Goal: Information Seeking & Learning: Learn about a topic

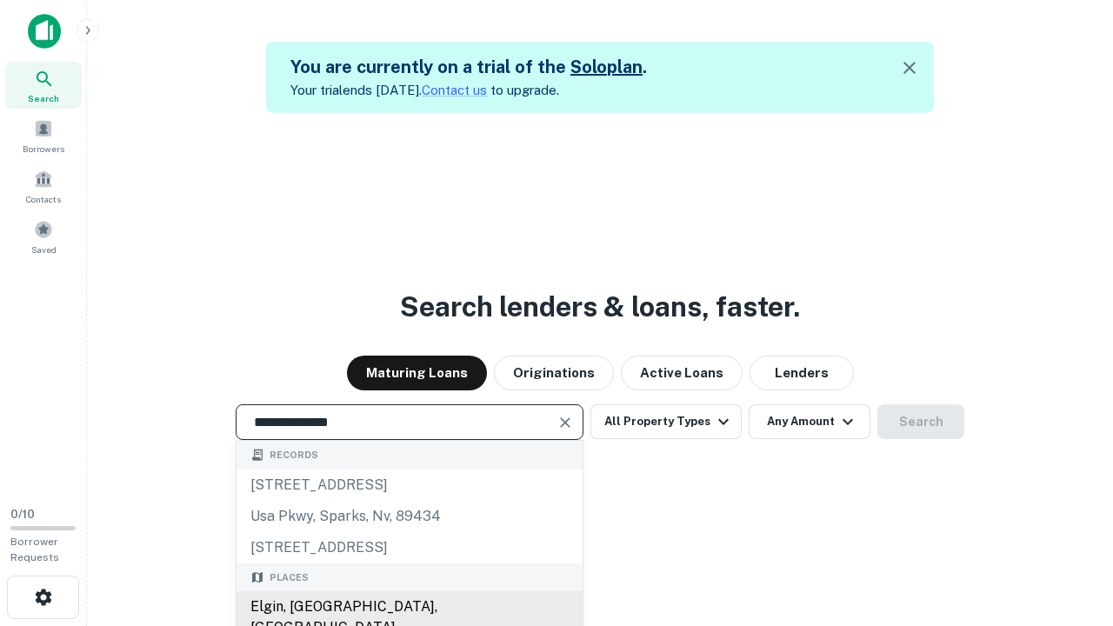
click at [409, 607] on div "Elgin, IL, USA" at bounding box center [410, 617] width 346 height 52
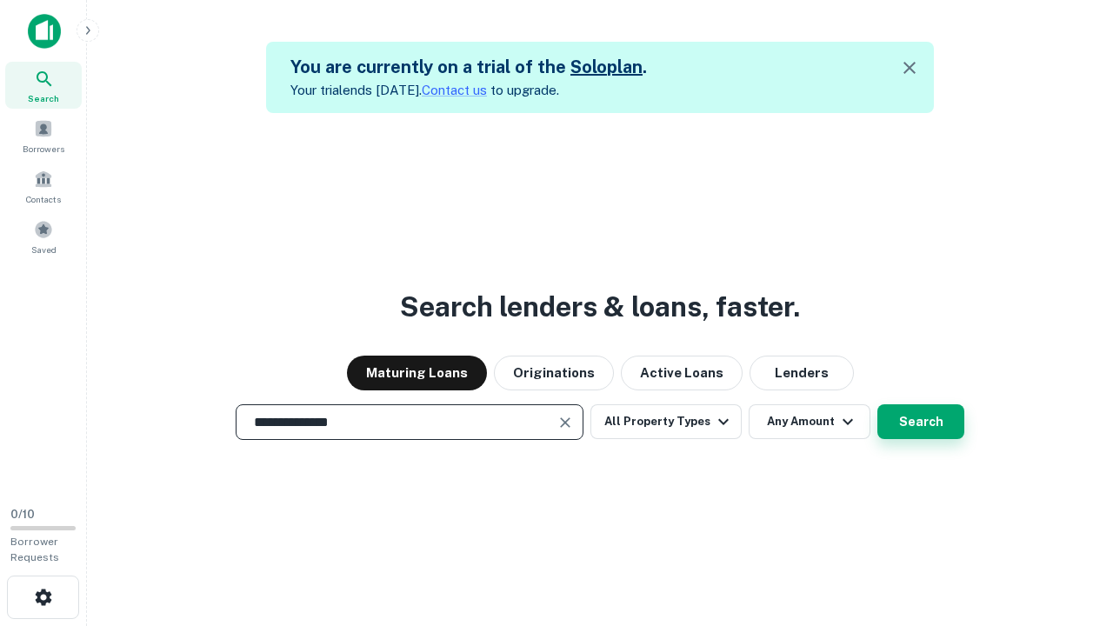
type input "**********"
click at [921, 422] on button "Search" at bounding box center [920, 421] width 87 height 35
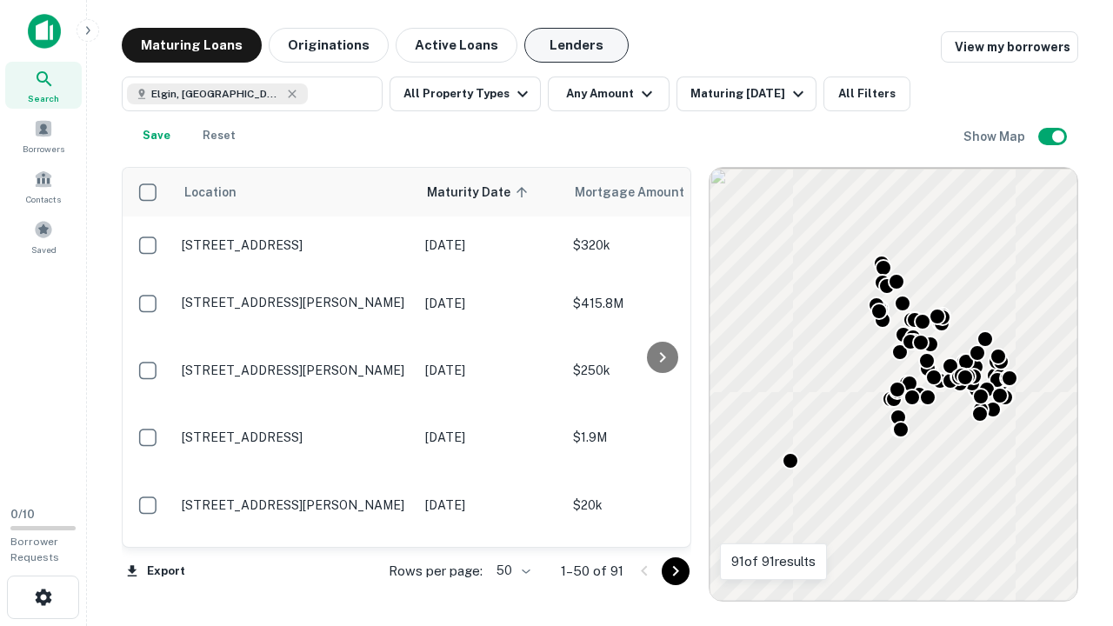
click at [577, 45] on button "Lenders" at bounding box center [576, 45] width 104 height 35
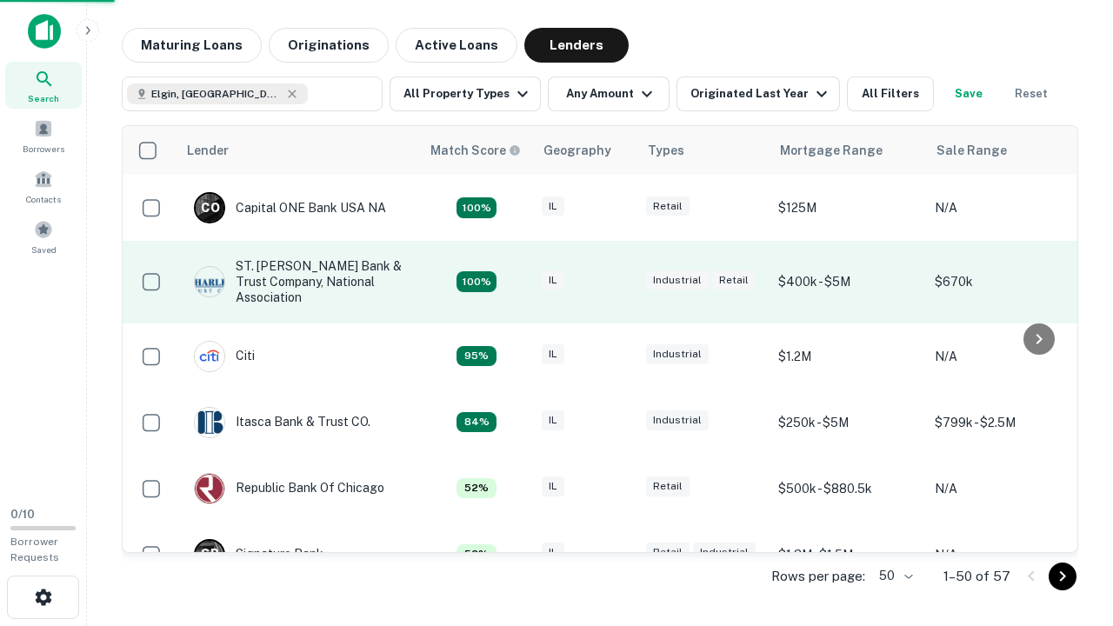
click at [617, 282] on div "IL" at bounding box center [585, 281] width 87 height 23
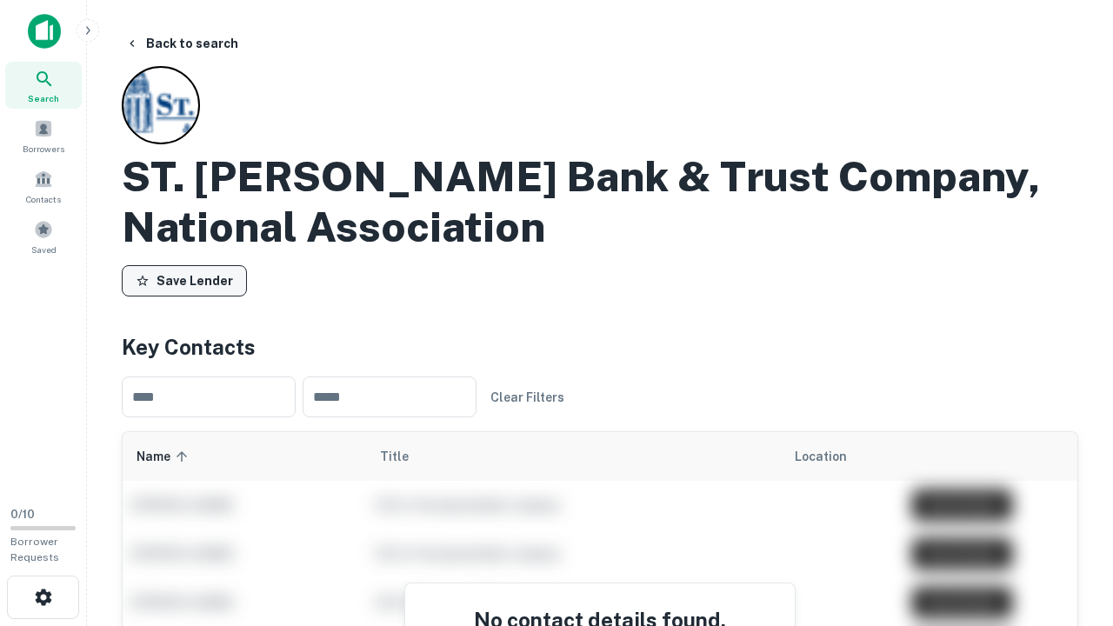
click at [184, 281] on button "Save Lender" at bounding box center [184, 280] width 125 height 31
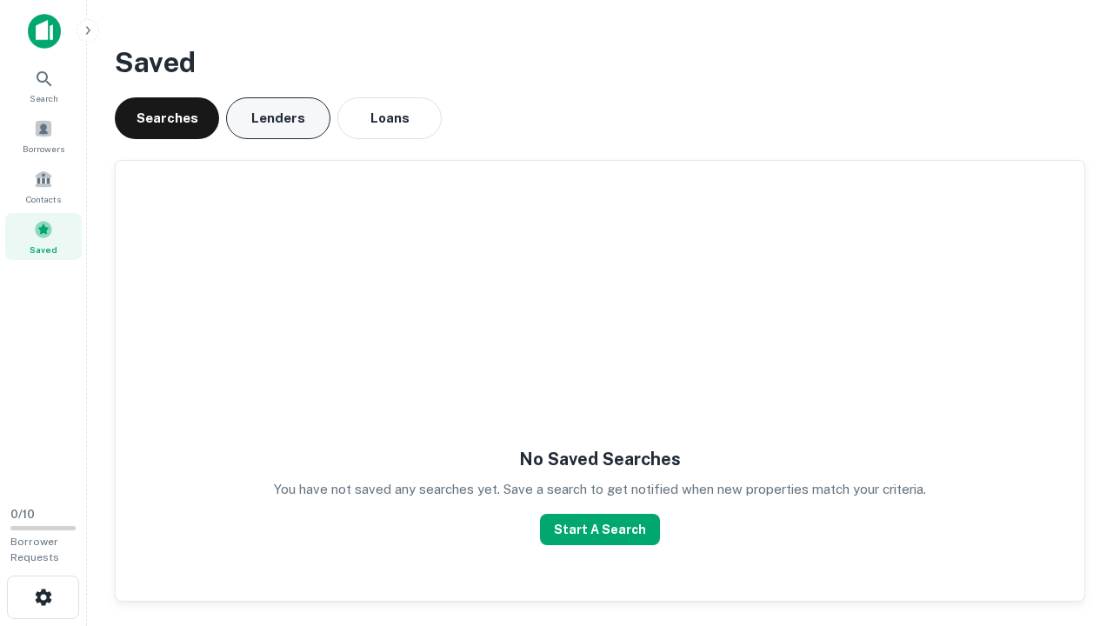
click at [278, 118] on button "Lenders" at bounding box center [278, 118] width 104 height 42
